Goal: Task Accomplishment & Management: Use online tool/utility

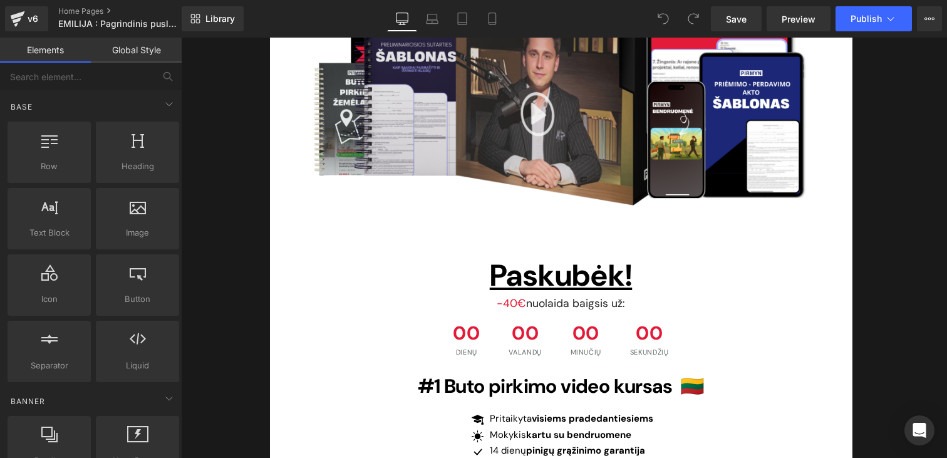
scroll to position [3952, 0]
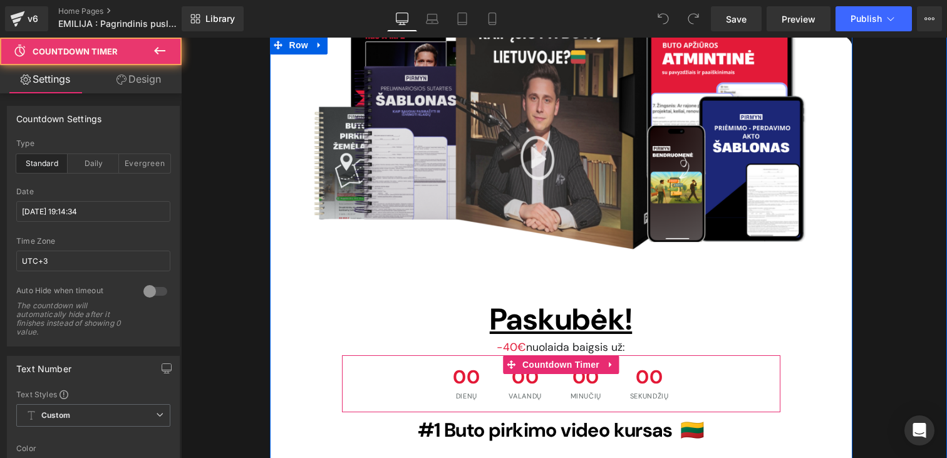
click at [577, 368] on span "00" at bounding box center [586, 380] width 31 height 25
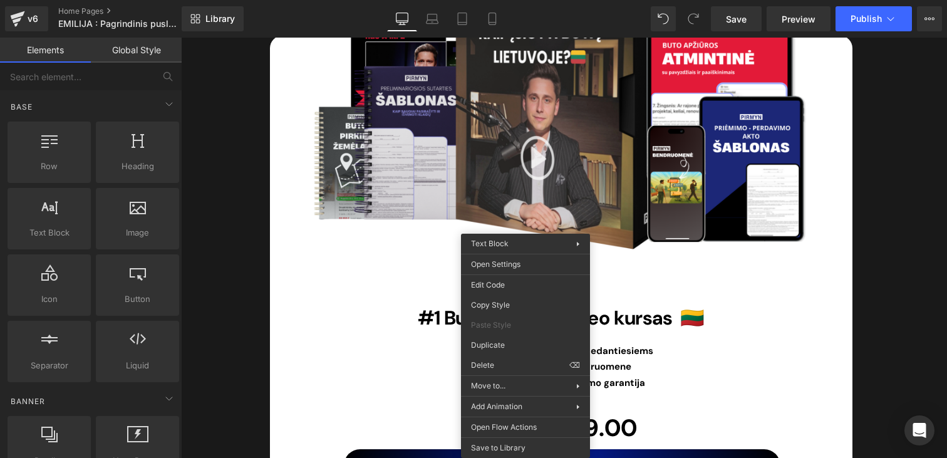
drag, startPoint x: 705, startPoint y: 396, endPoint x: 524, endPoint y: 358, distance: 184.9
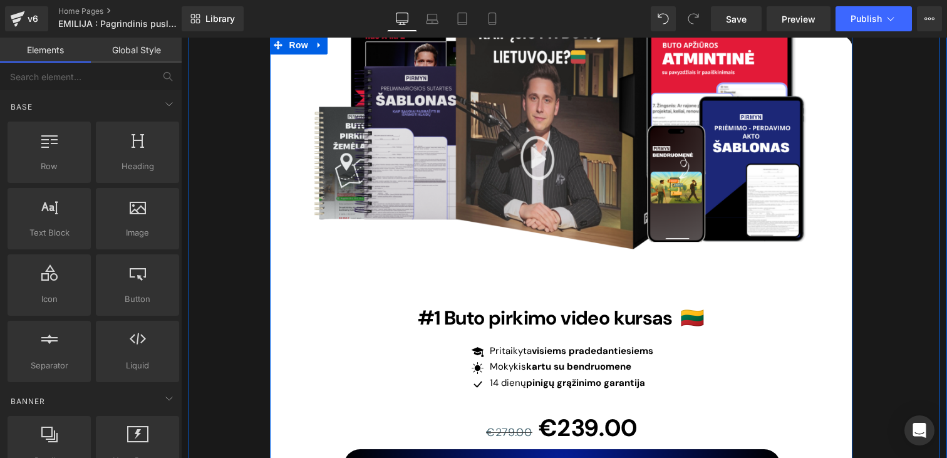
click at [521, 231] on div "Image #1 Buto pirkimo video kursas 🇱🇹 Heading Icon Pritaikyta visiems pradedant…" at bounding box center [561, 267] width 457 height 429
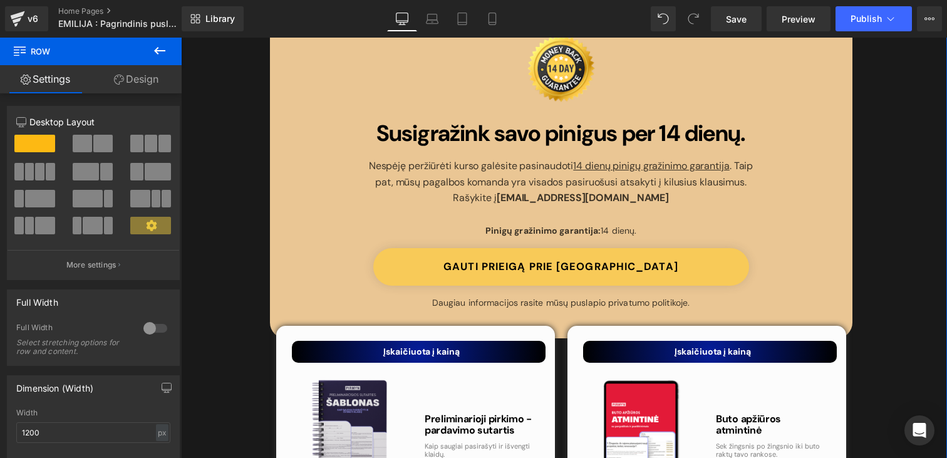
scroll to position [4457, 0]
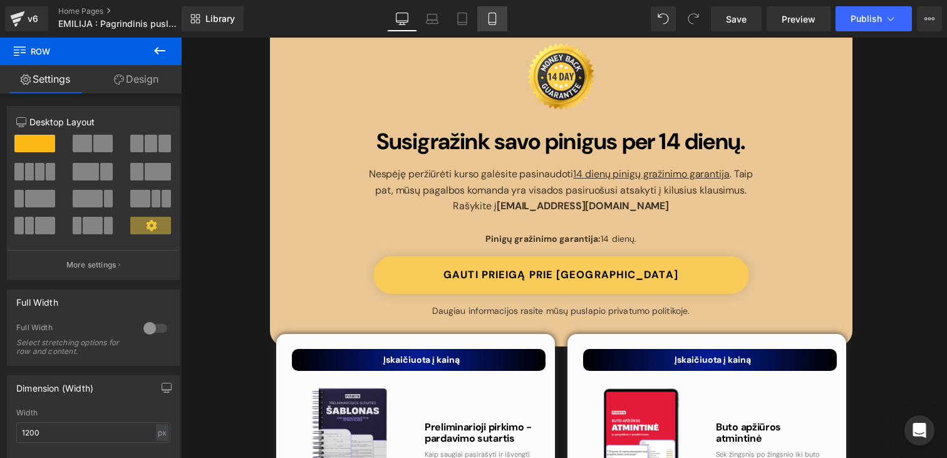
click at [497, 23] on icon at bounding box center [492, 19] width 13 height 13
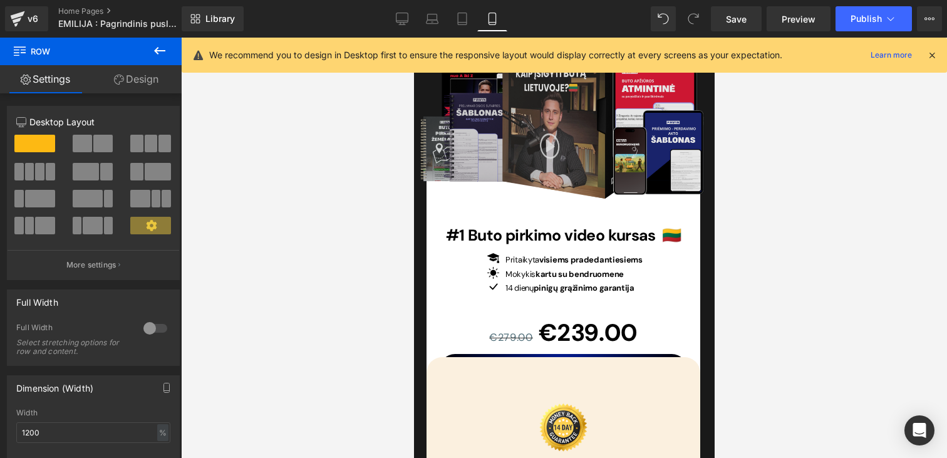
scroll to position [4599, 0]
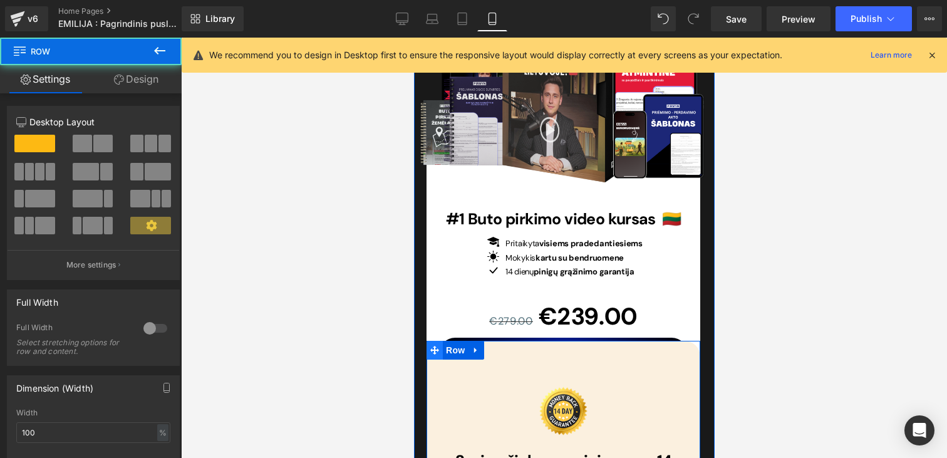
click at [432, 346] on icon at bounding box center [434, 350] width 9 height 9
click at [135, 84] on link "Design" at bounding box center [136, 79] width 91 height 28
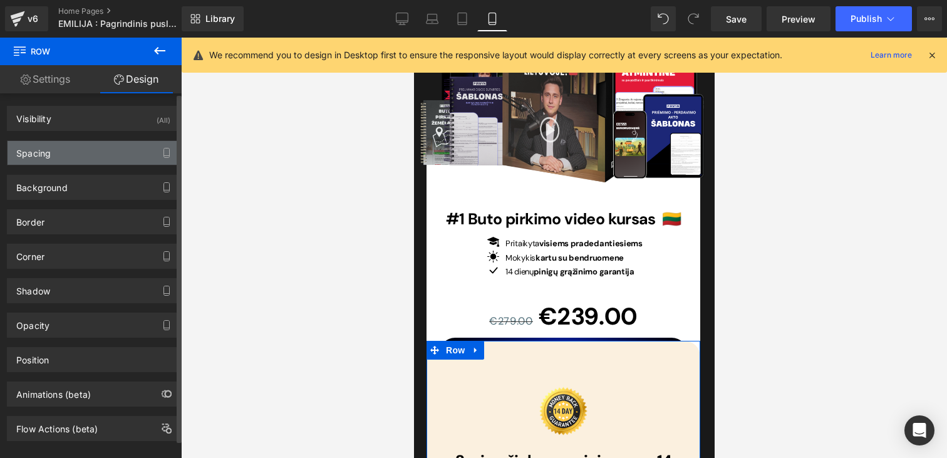
click at [66, 145] on div "Spacing" at bounding box center [94, 153] width 172 height 24
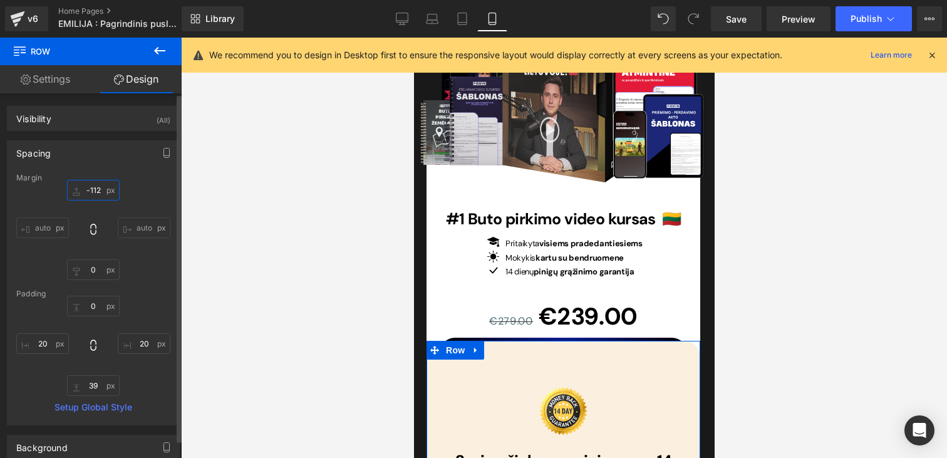
click at [95, 187] on input "-112" at bounding box center [93, 190] width 53 height 21
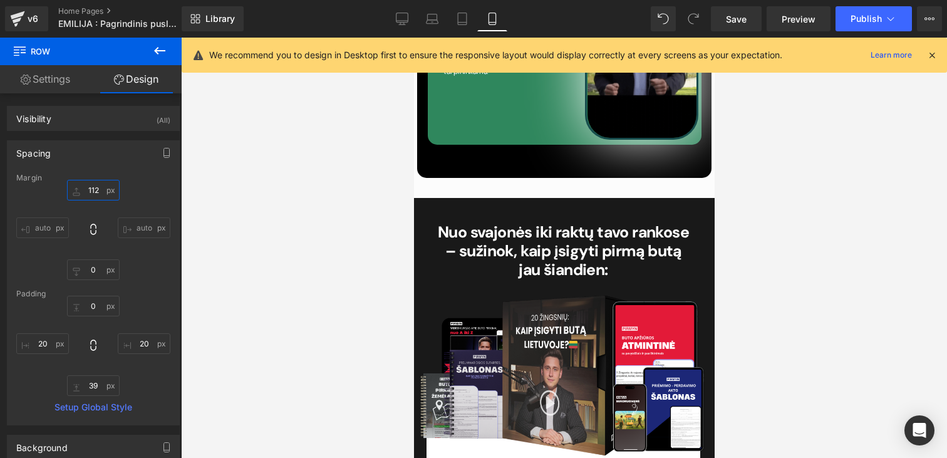
scroll to position [4322, 0]
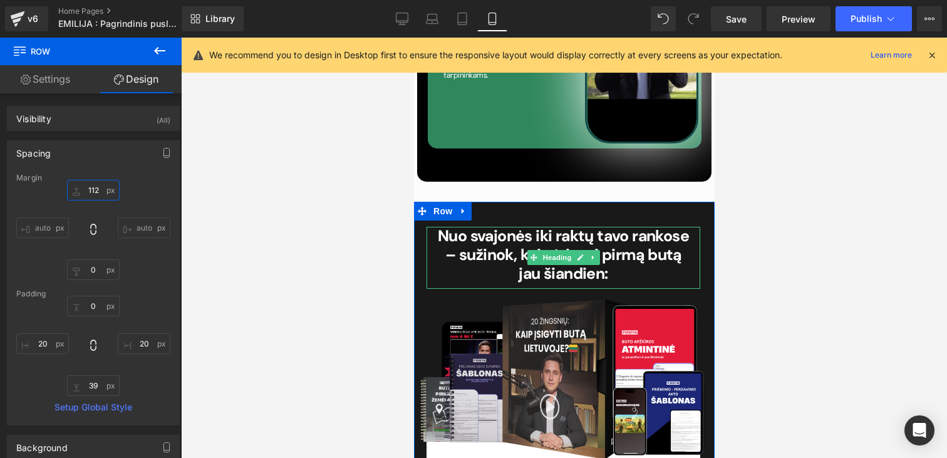
type input "112"
click at [595, 254] on icon at bounding box center [593, 258] width 7 height 8
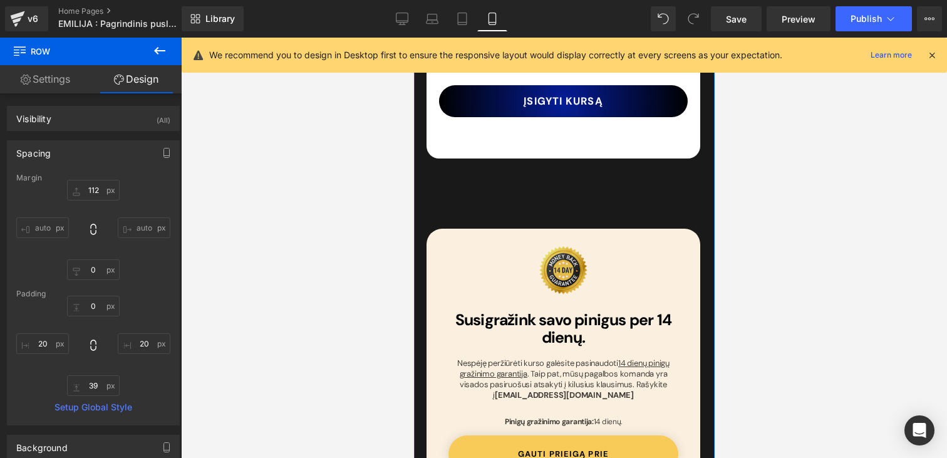
scroll to position [4857, 0]
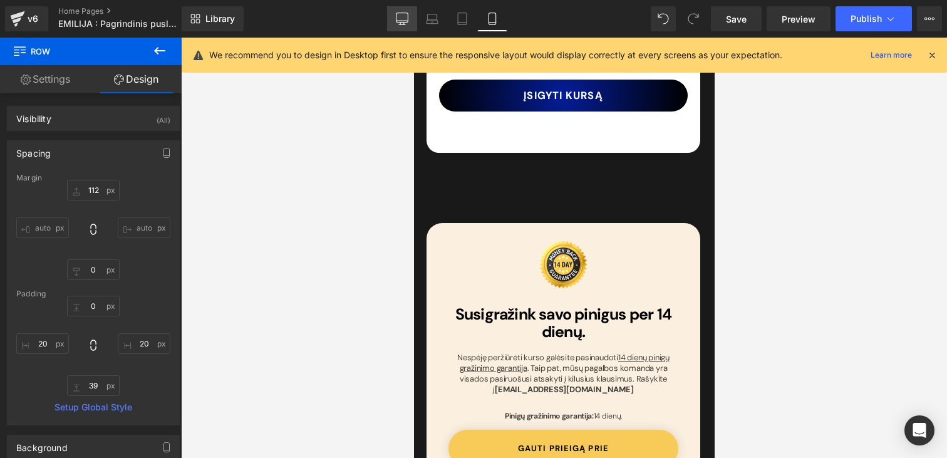
click at [405, 8] on link "Desktop" at bounding box center [402, 18] width 30 height 25
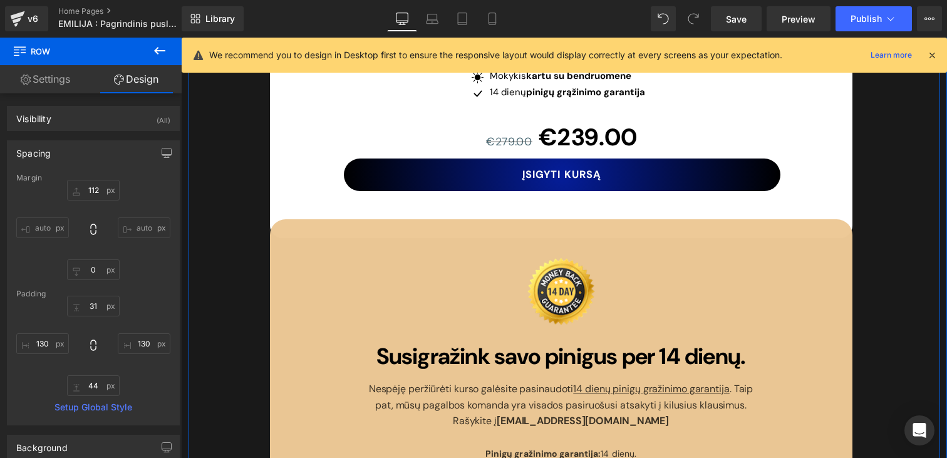
scroll to position [4247, 0]
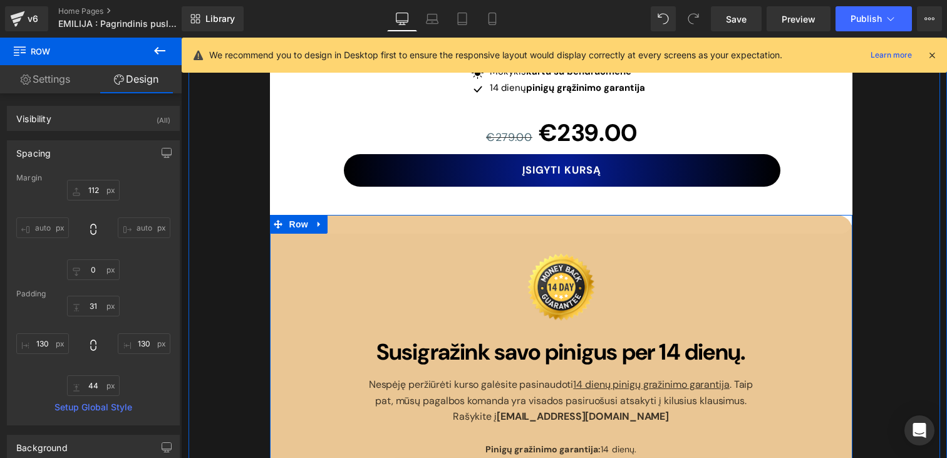
click at [353, 234] on div "Image Susigražink savo pinigus per 14 dienų. Heading Nespėję peržiūrėti kurso g…" at bounding box center [561, 382] width 420 height 296
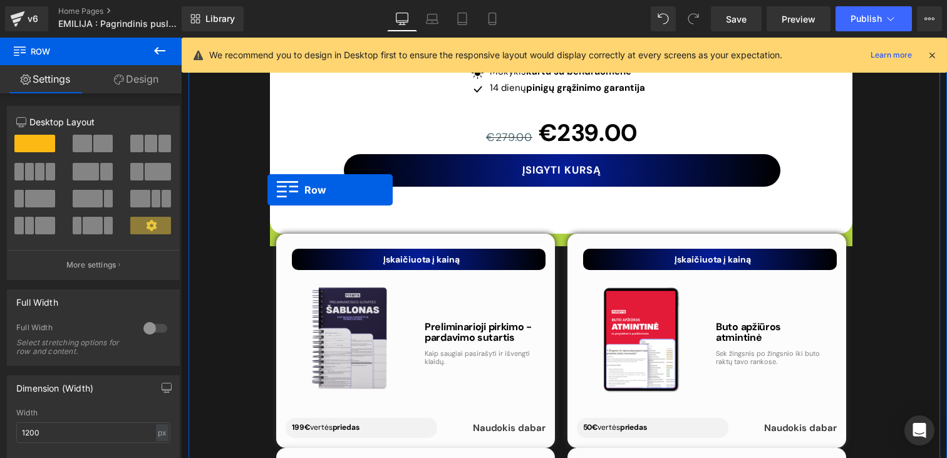
drag, startPoint x: 278, startPoint y: 176, endPoint x: 268, endPoint y: 190, distance: 17.0
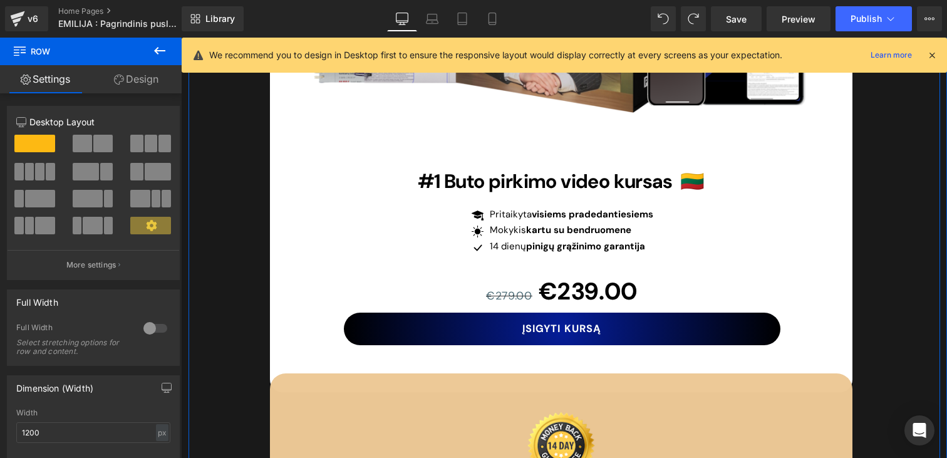
scroll to position [4074, 0]
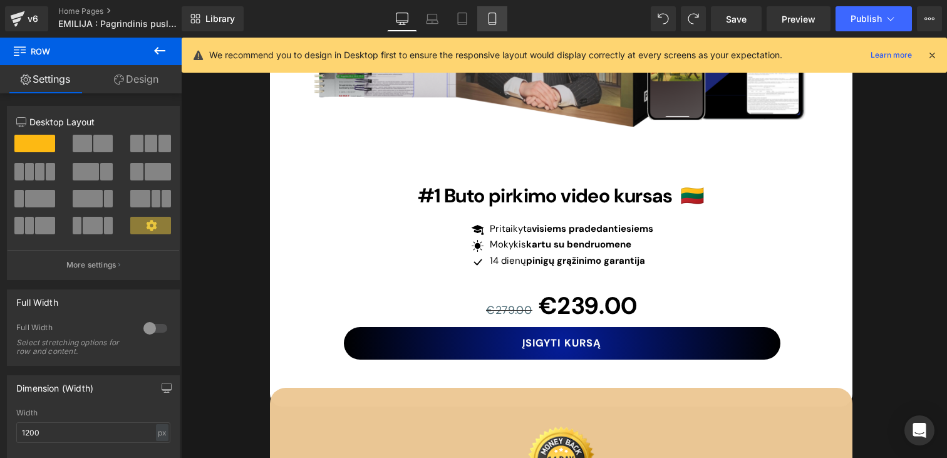
click at [492, 17] on icon at bounding box center [492, 19] width 13 height 13
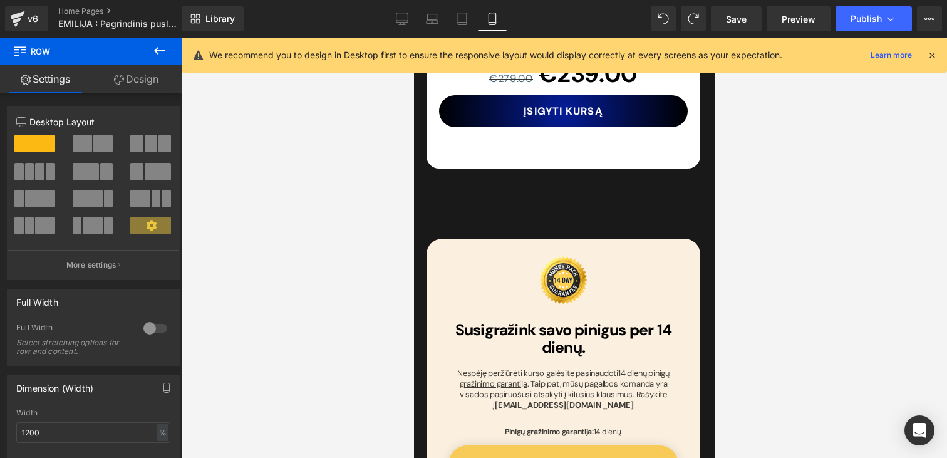
scroll to position [4881, 0]
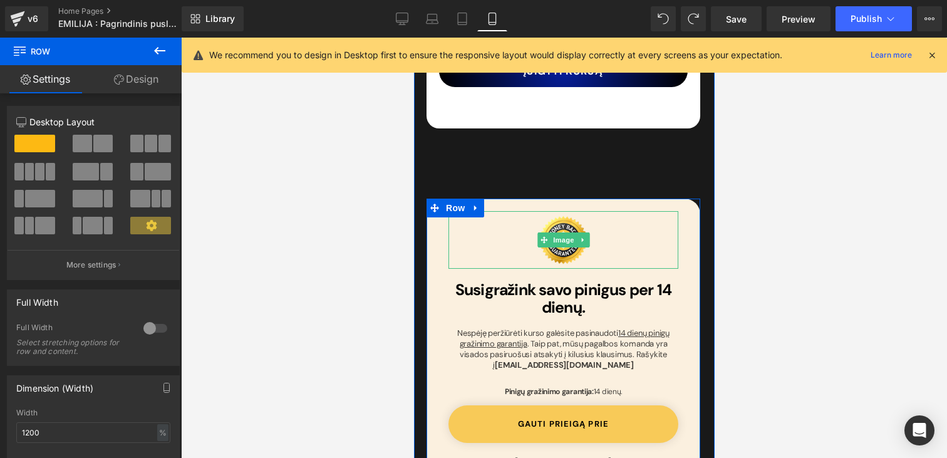
click at [459, 211] on div at bounding box center [563, 240] width 230 height 58
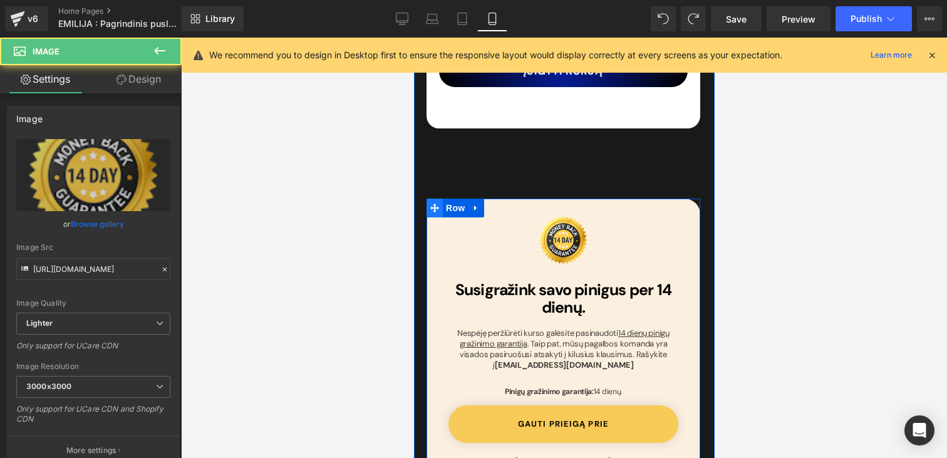
click at [432, 204] on icon at bounding box center [434, 208] width 9 height 9
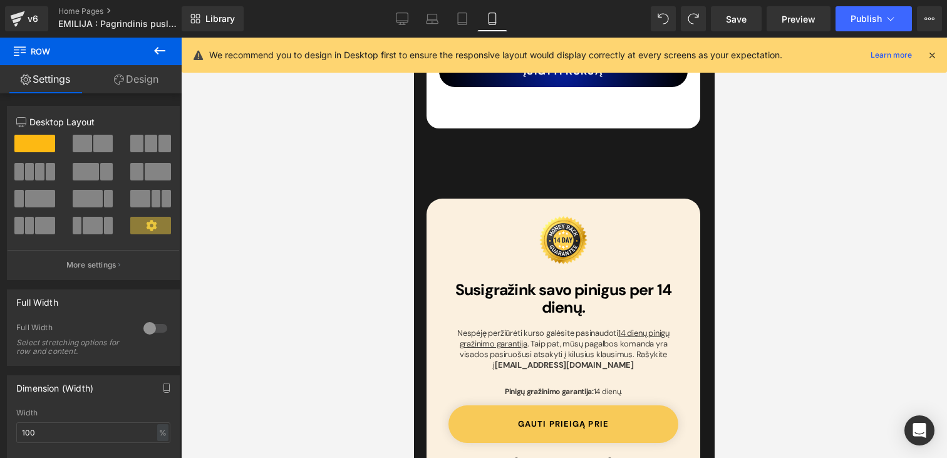
click at [126, 63] on span "Row" at bounding box center [75, 52] width 125 height 28
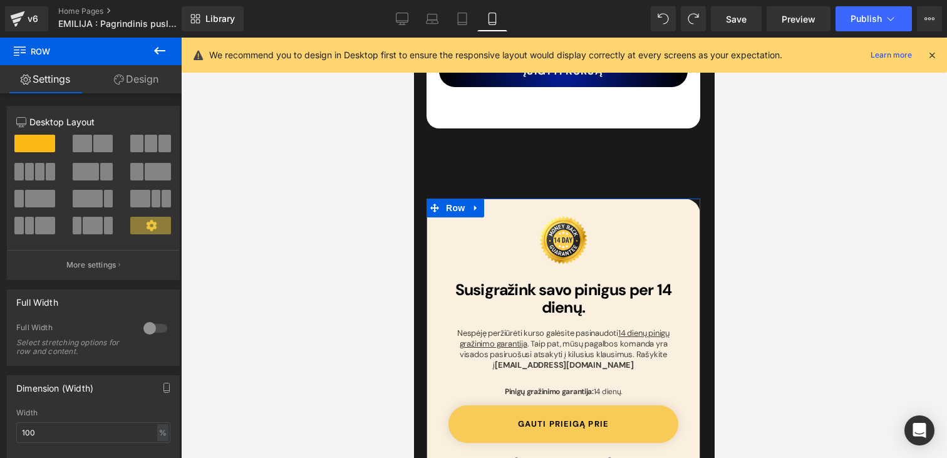
click at [132, 81] on link "Design" at bounding box center [136, 79] width 91 height 28
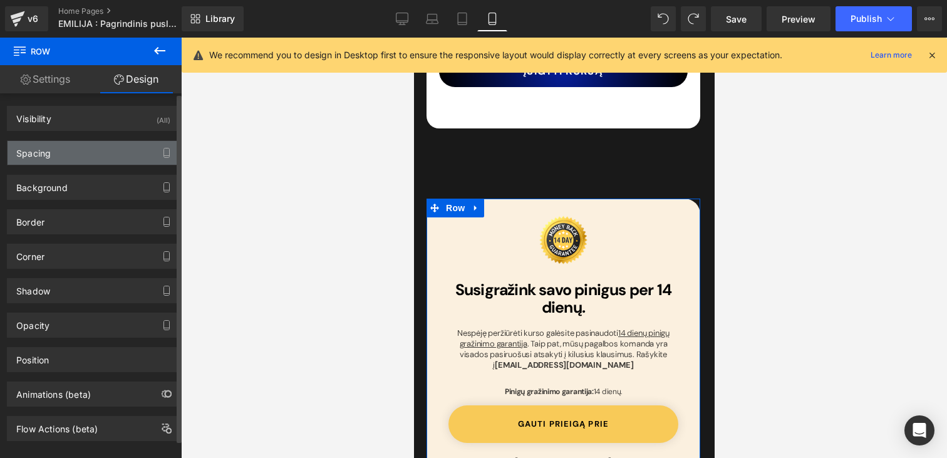
click at [63, 147] on div "Spacing" at bounding box center [94, 153] width 172 height 24
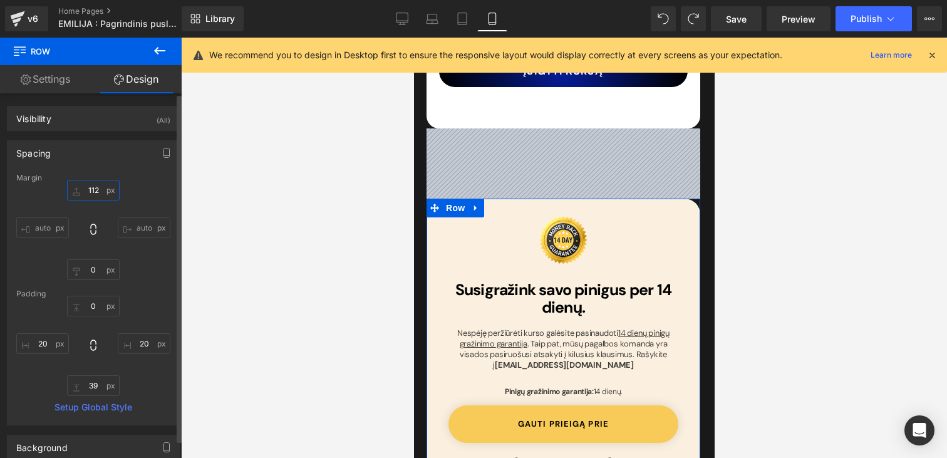
click at [94, 189] on input "112" at bounding box center [93, 190] width 53 height 21
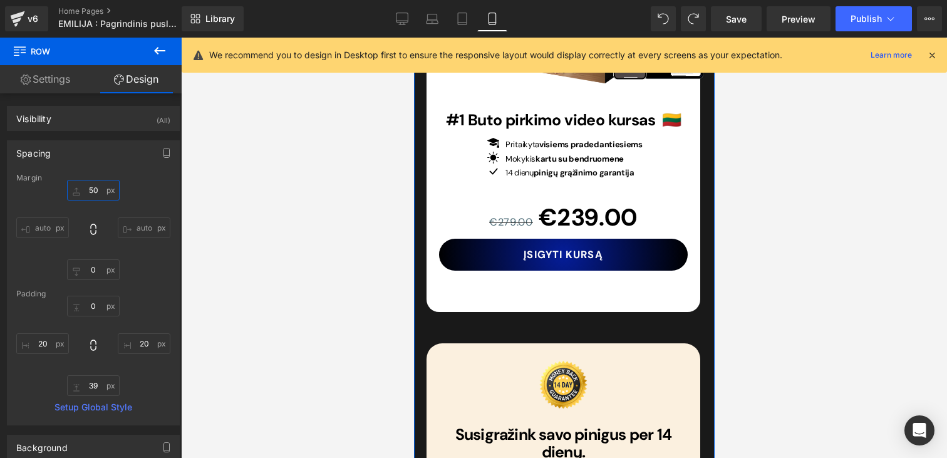
scroll to position [4658, 0]
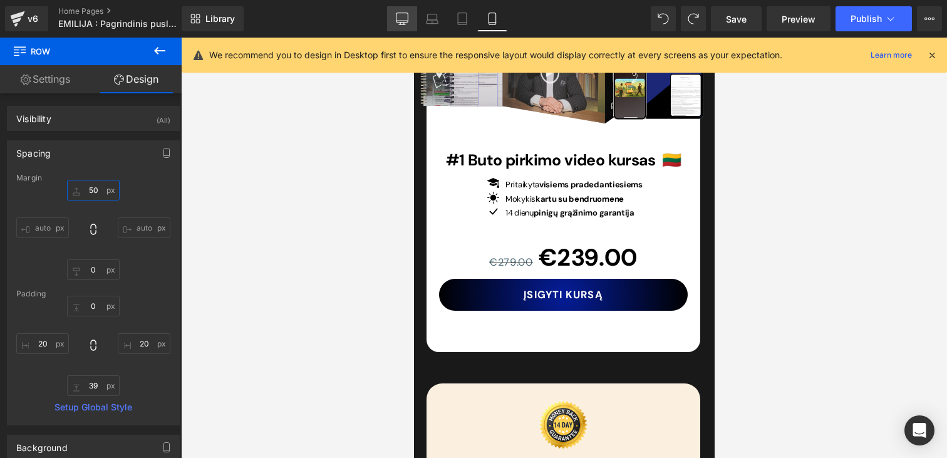
type input "50"
click at [401, 14] on icon at bounding box center [402, 19] width 13 height 13
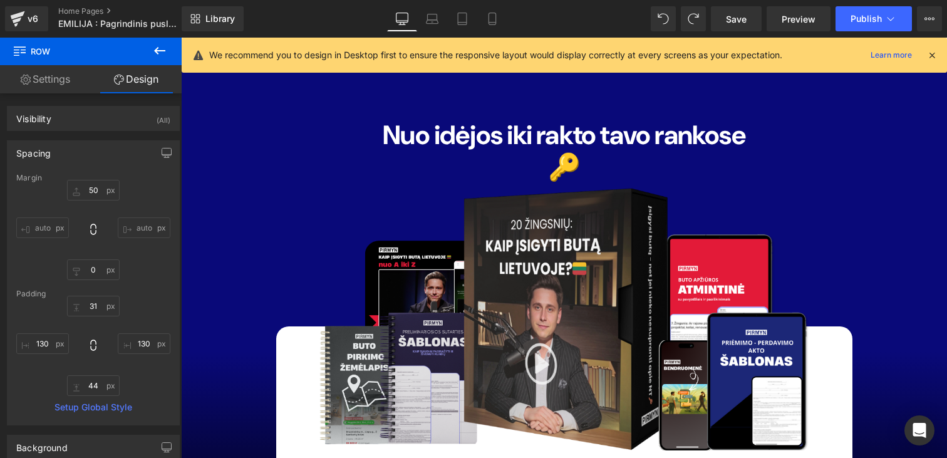
scroll to position [8416, 0]
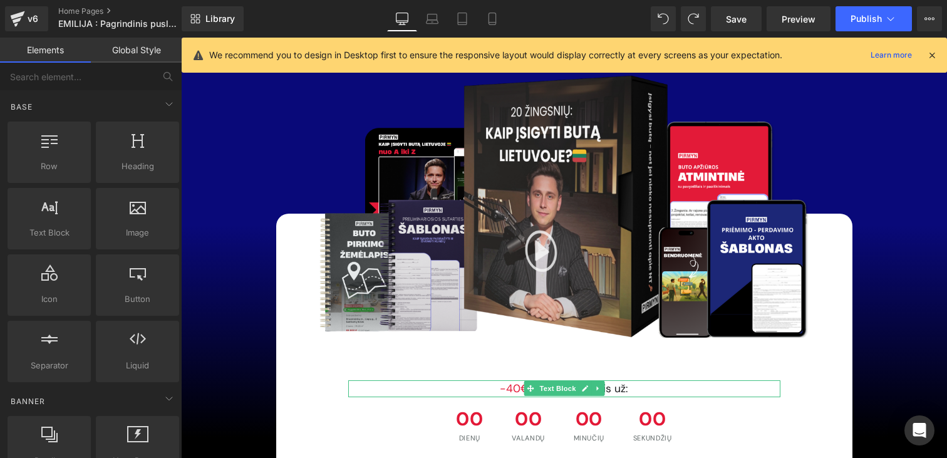
drag, startPoint x: 695, startPoint y: 404, endPoint x: 514, endPoint y: 366, distance: 184.9
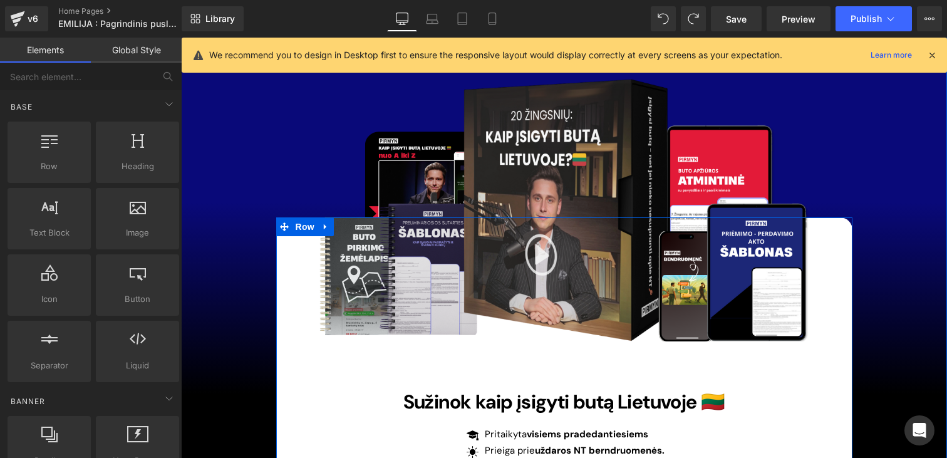
scroll to position [8467, 0]
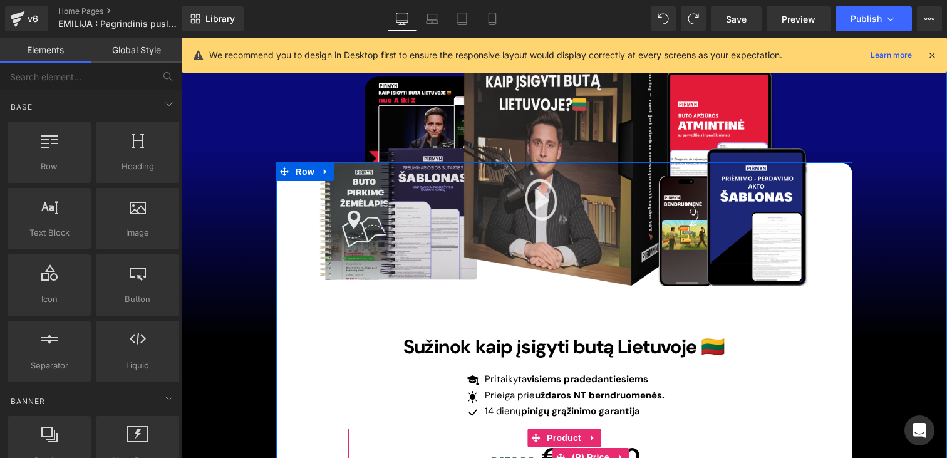
click at [514, 454] on span "€279.00" at bounding box center [512, 461] width 46 height 14
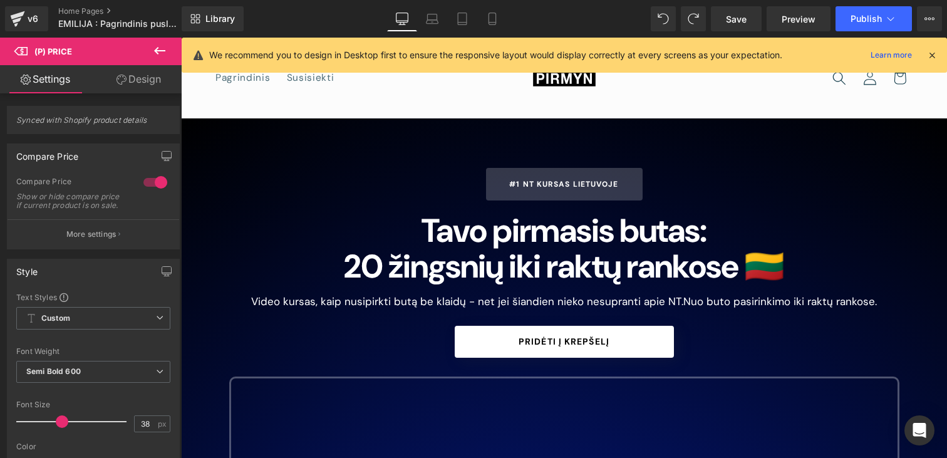
scroll to position [0, 0]
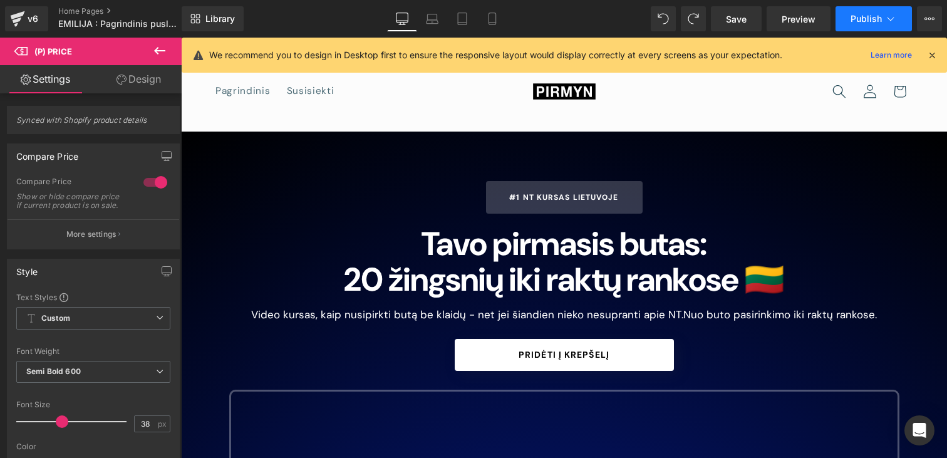
click at [856, 22] on span "Publish" at bounding box center [866, 19] width 31 height 10
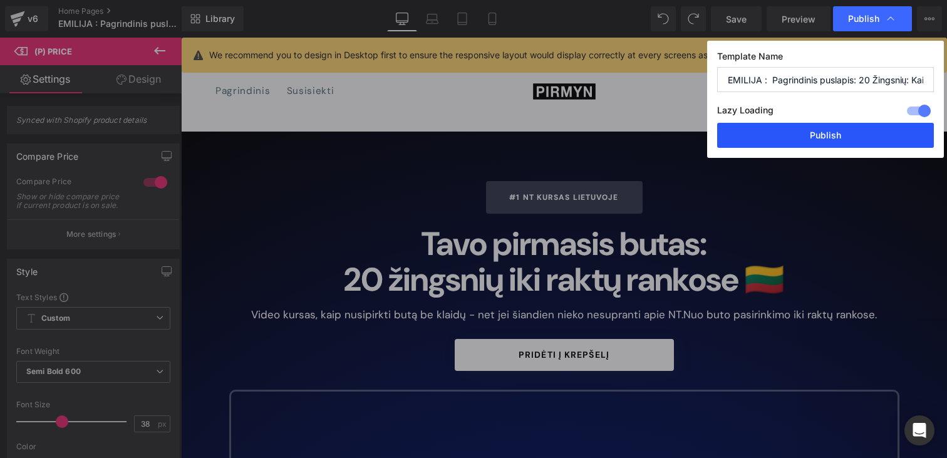
click at [849, 134] on button "Publish" at bounding box center [825, 135] width 217 height 25
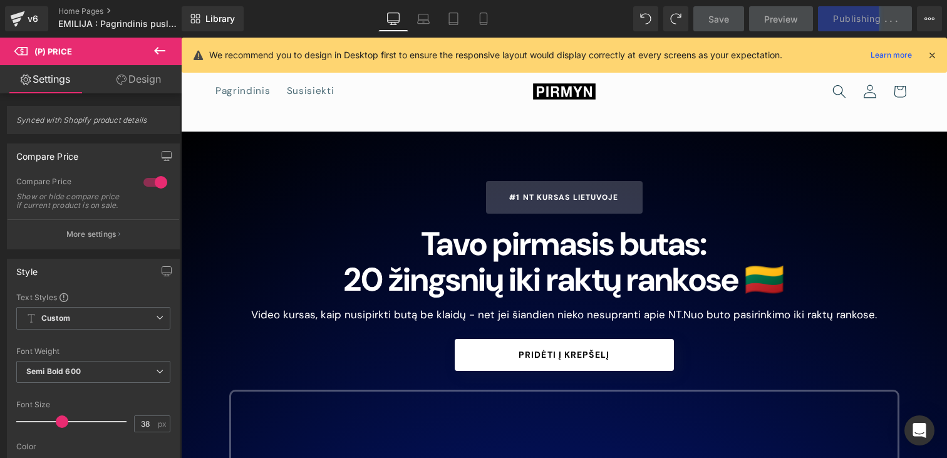
click at [930, 57] on icon at bounding box center [932, 54] width 11 height 11
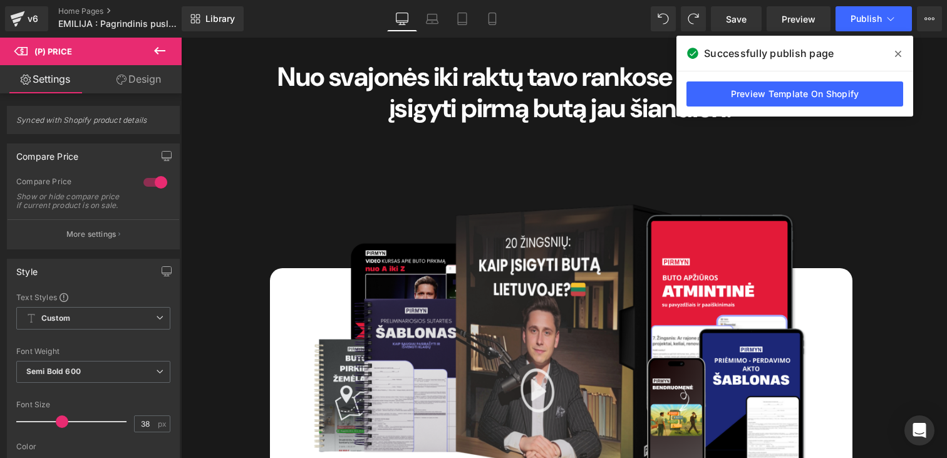
scroll to position [3719, 0]
click at [897, 53] on icon at bounding box center [898, 54] width 6 height 10
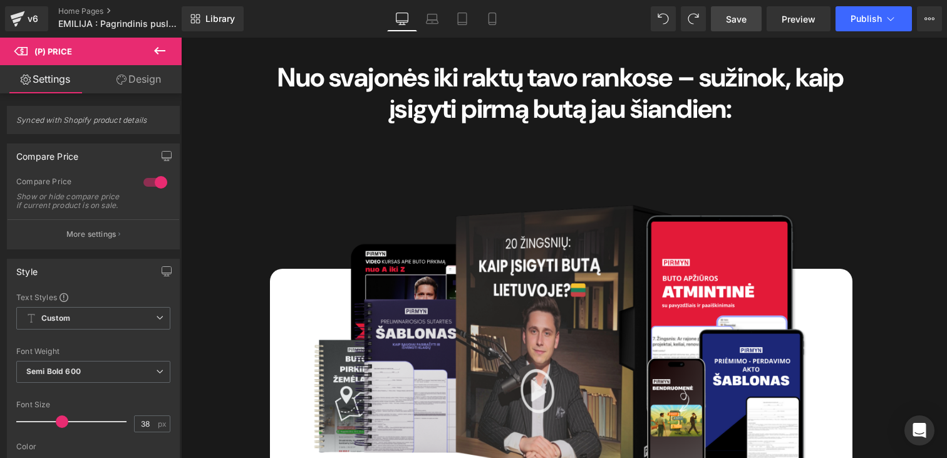
click at [732, 20] on span "Save" at bounding box center [736, 19] width 21 height 13
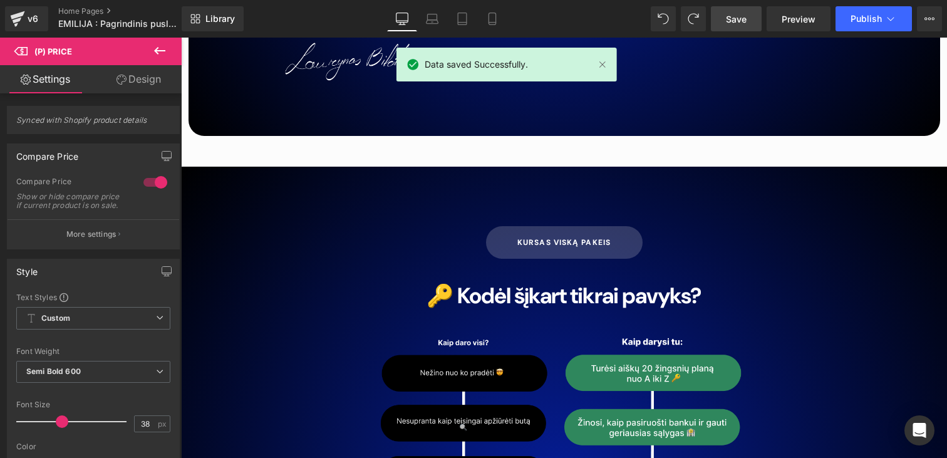
scroll to position [6370, 0]
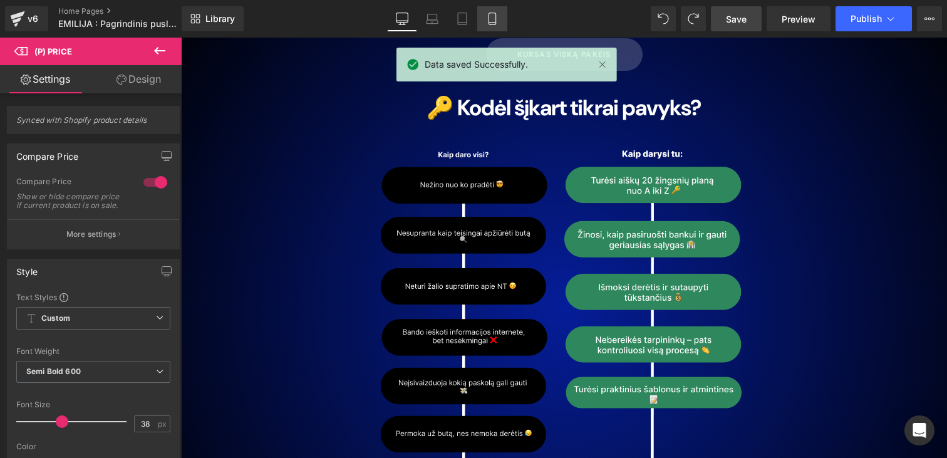
click at [487, 16] on icon at bounding box center [492, 19] width 13 height 13
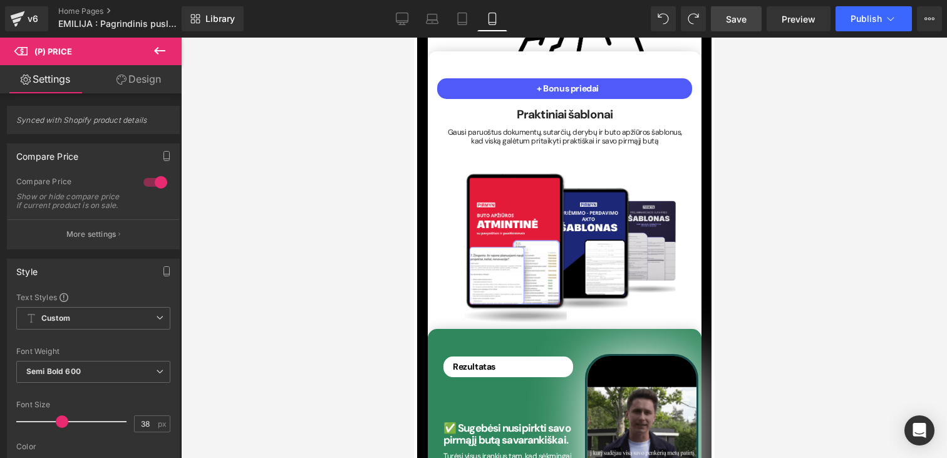
scroll to position [3900, 0]
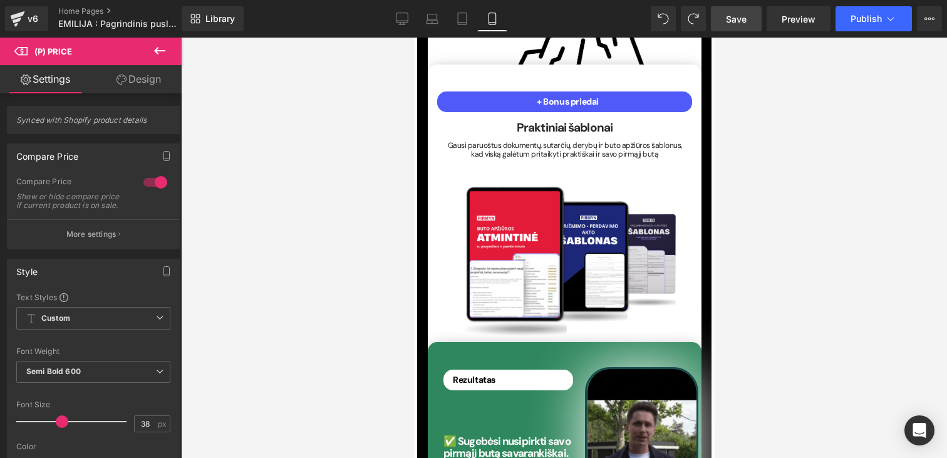
click at [169, 48] on button at bounding box center [160, 52] width 44 height 28
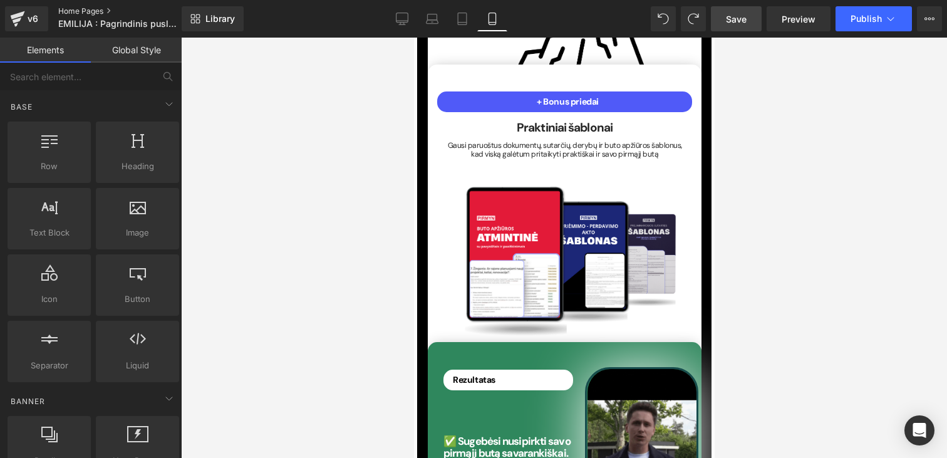
click at [103, 12] on link "Home Pages" at bounding box center [130, 11] width 144 height 10
